Goal: Task Accomplishment & Management: Manage account settings

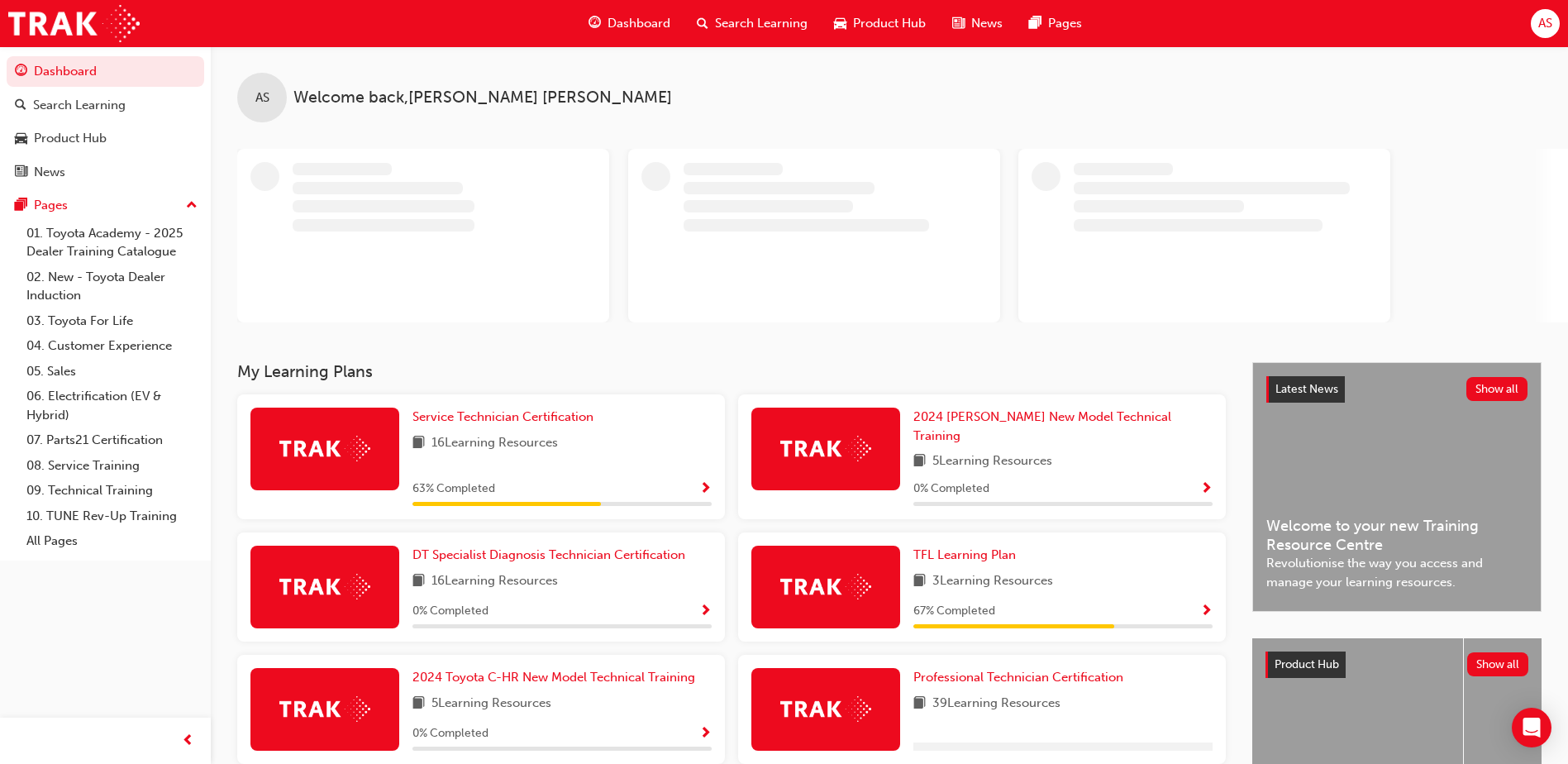
click at [1540, 25] on span "AS" at bounding box center [1545, 23] width 14 height 19
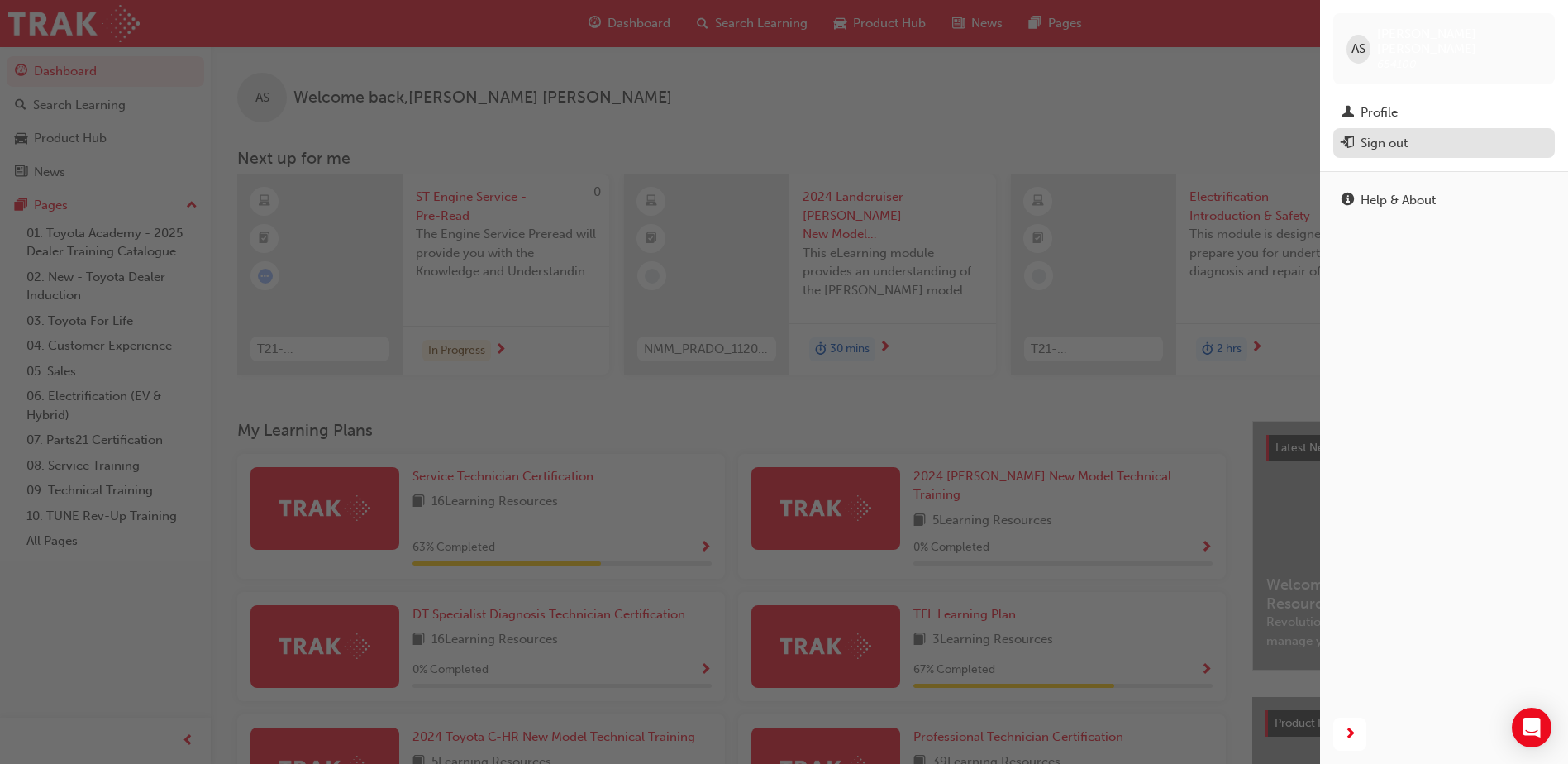
click at [1408, 133] on div "Sign out" at bounding box center [1445, 143] width 205 height 21
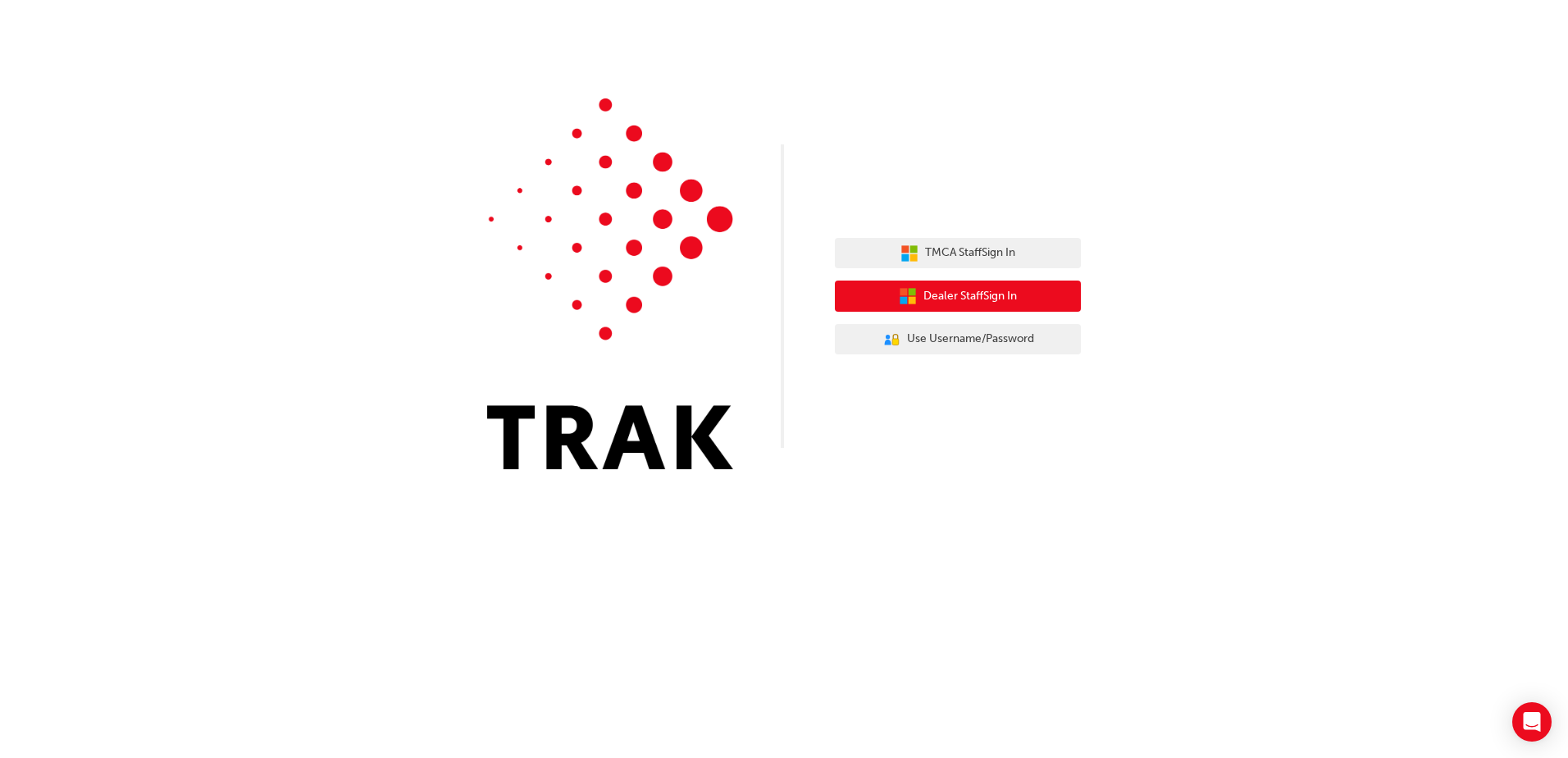
click at [993, 292] on span "Dealer Staff Sign In" at bounding box center [970, 295] width 94 height 19
